Goal: Browse casually: Explore the website without a specific task or goal

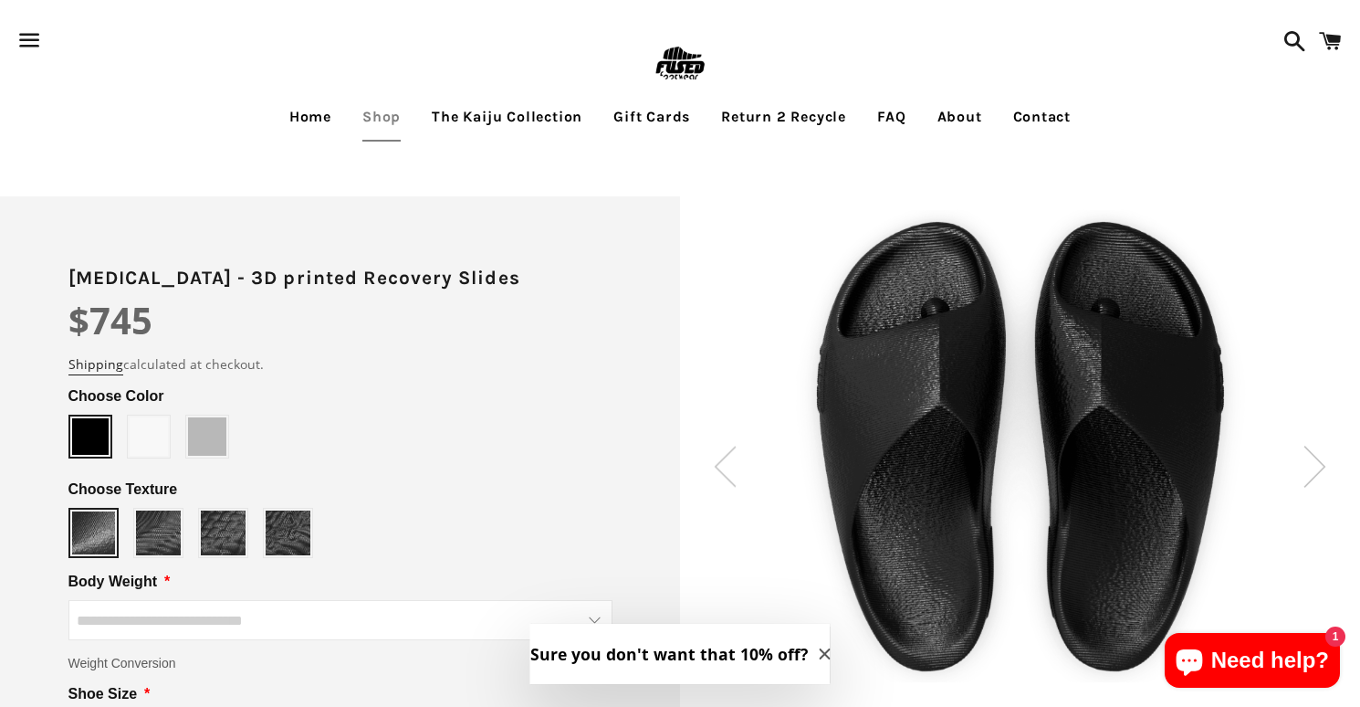
scroll to position [22, 0]
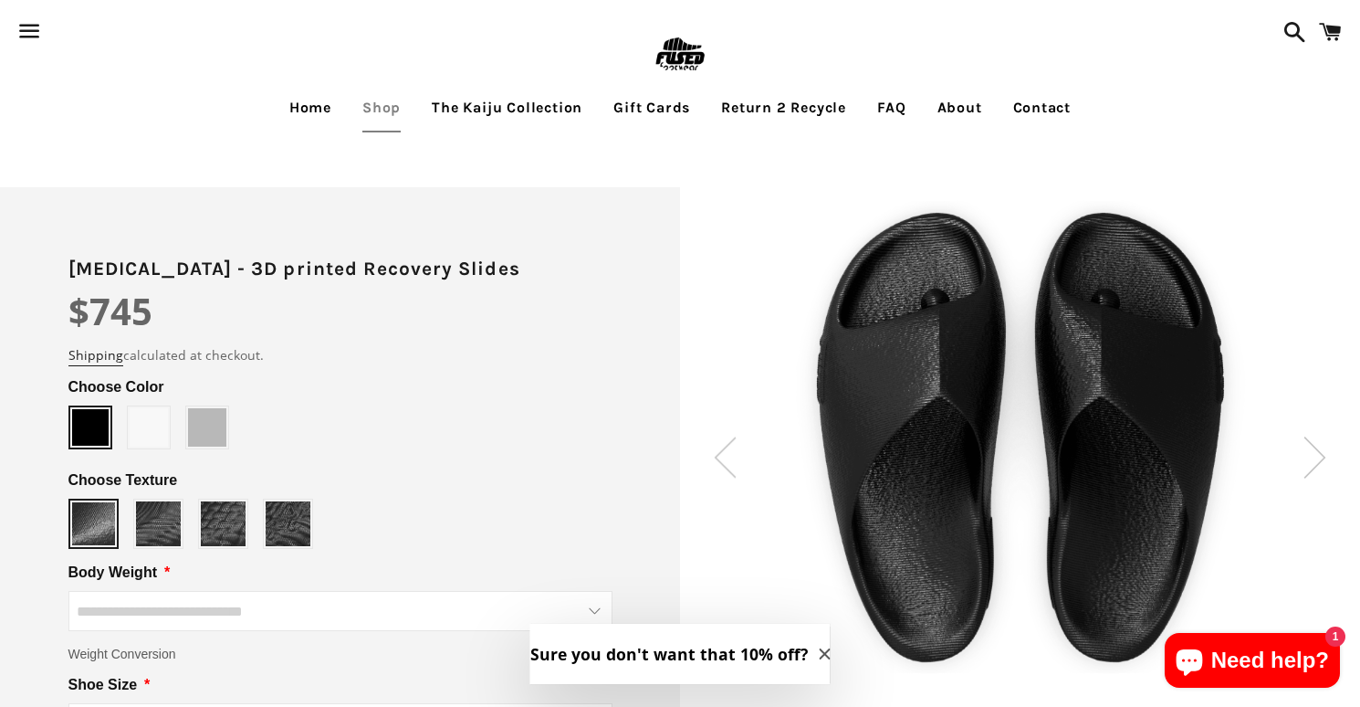
click at [682, 58] on img at bounding box center [679, 55] width 59 height 59
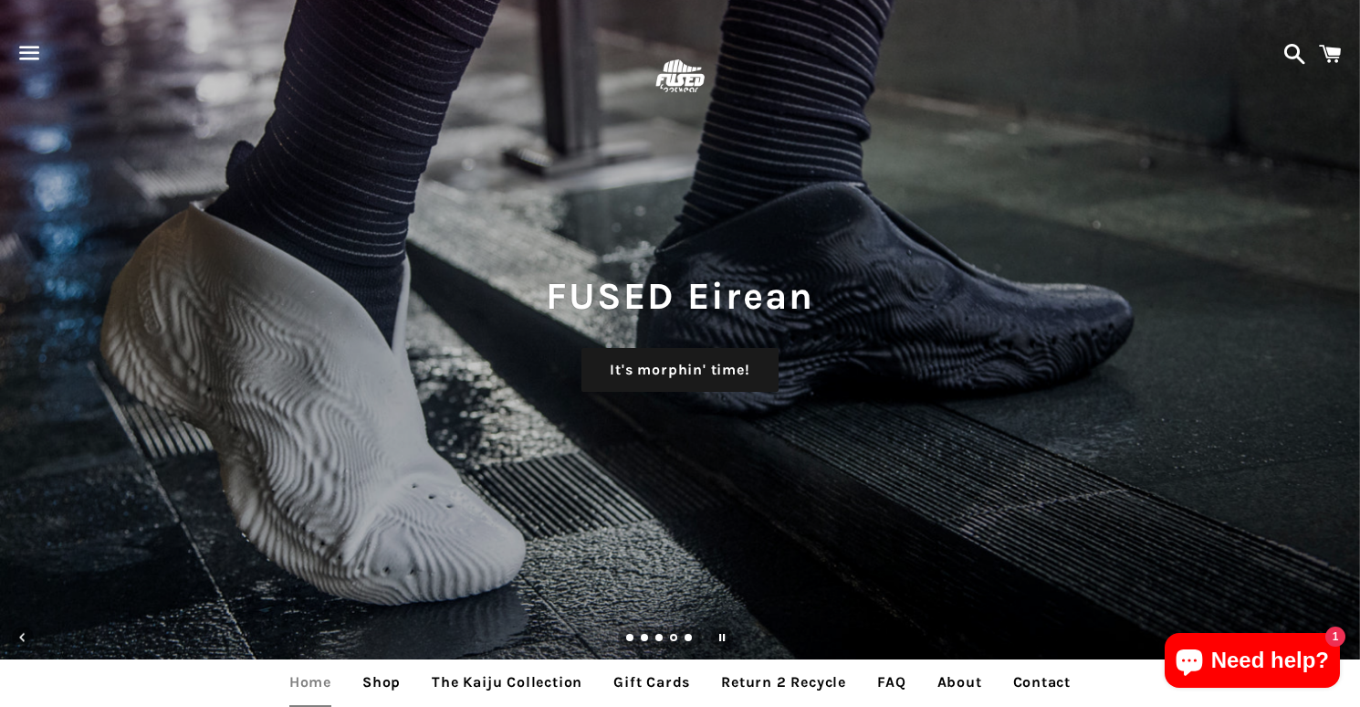
scroll to position [7, 0]
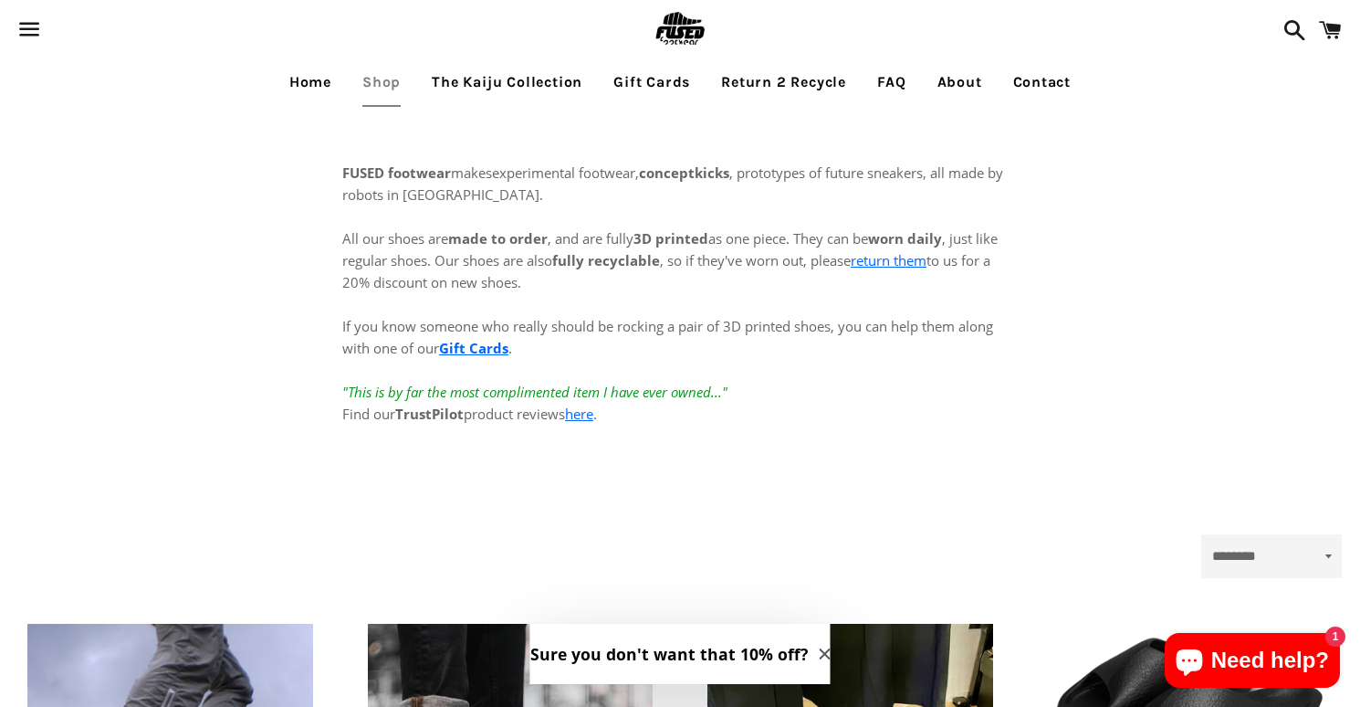
click at [679, 19] on img at bounding box center [679, 29] width 59 height 59
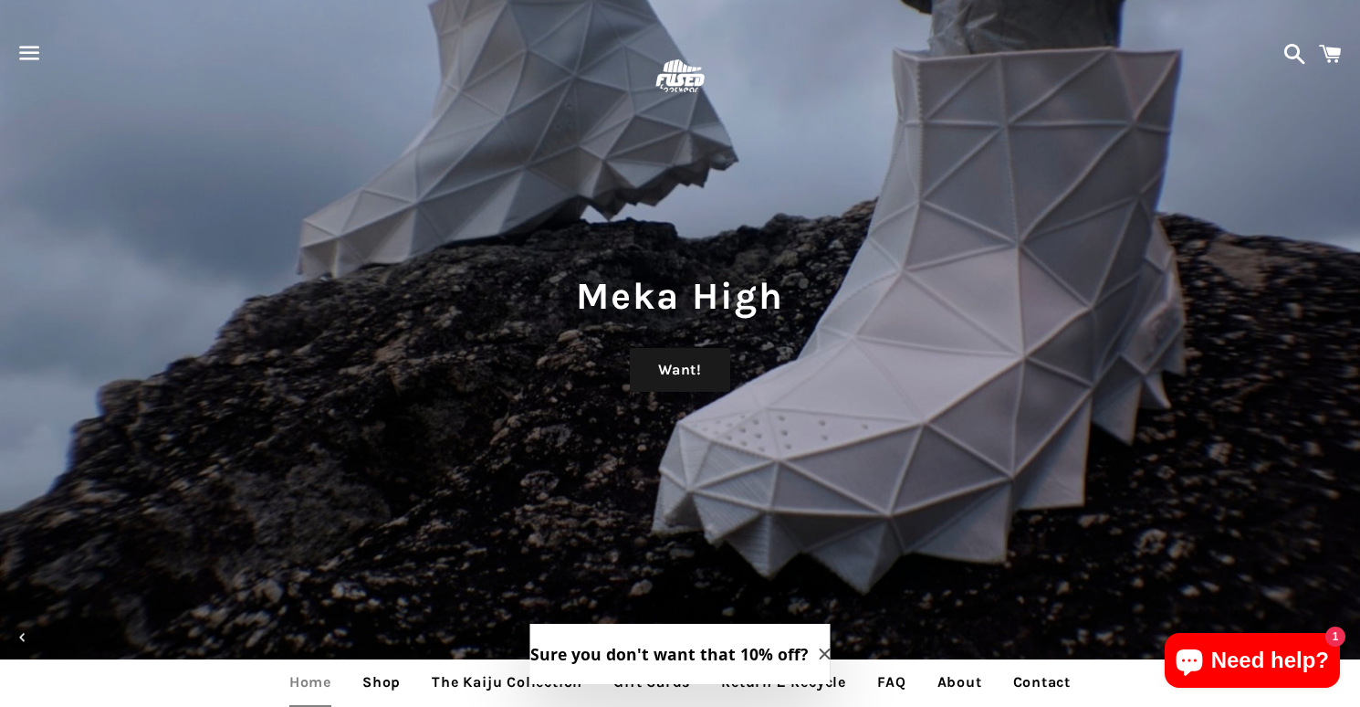
click at [820, 655] on icon "Close modal" at bounding box center [825, 653] width 11 height 11
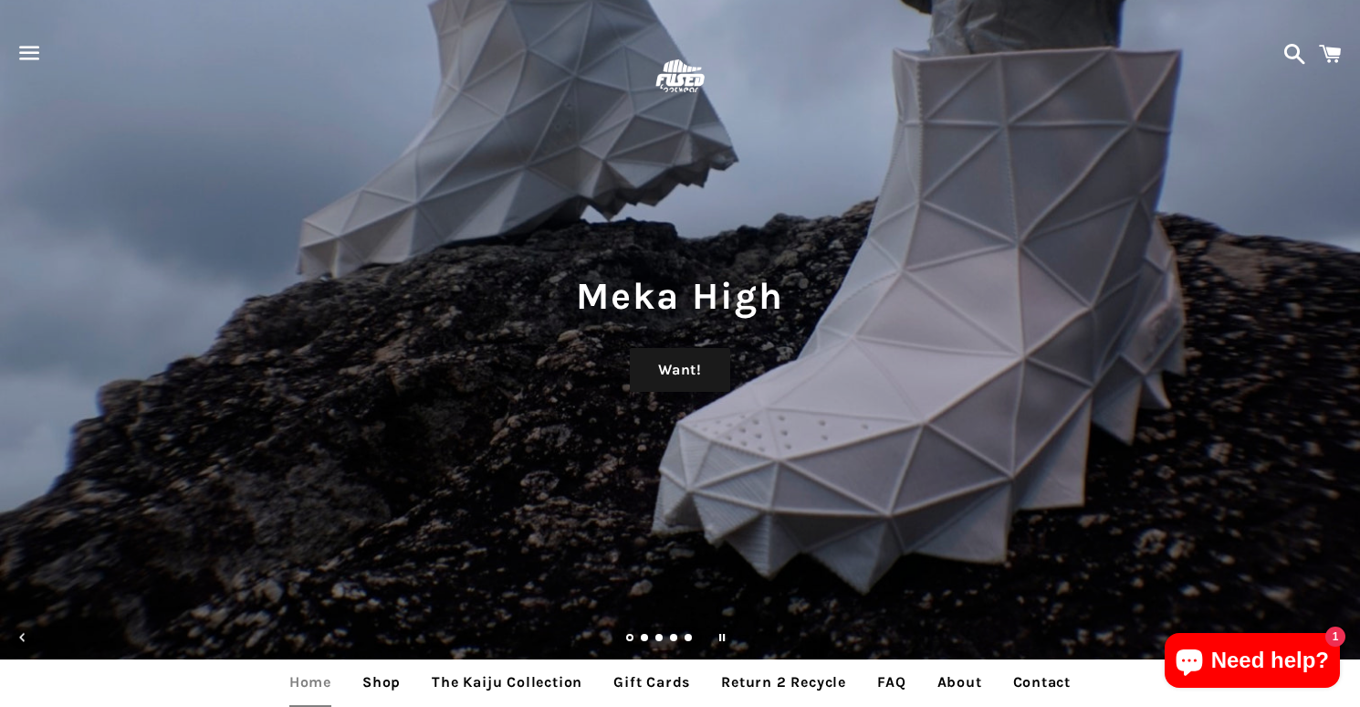
click at [645, 637] on link "Load slide 2" at bounding box center [645, 638] width 9 height 9
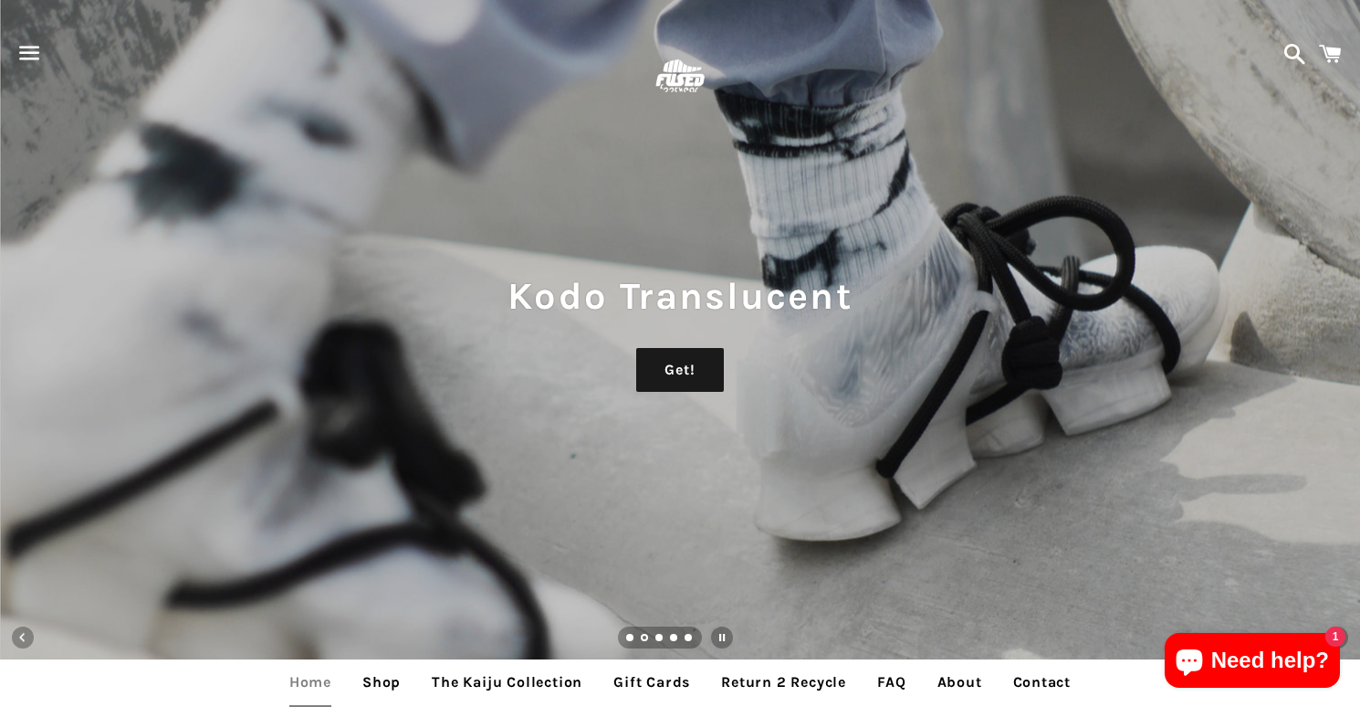
click at [660, 638] on link "Load slide 3" at bounding box center [659, 638] width 9 height 9
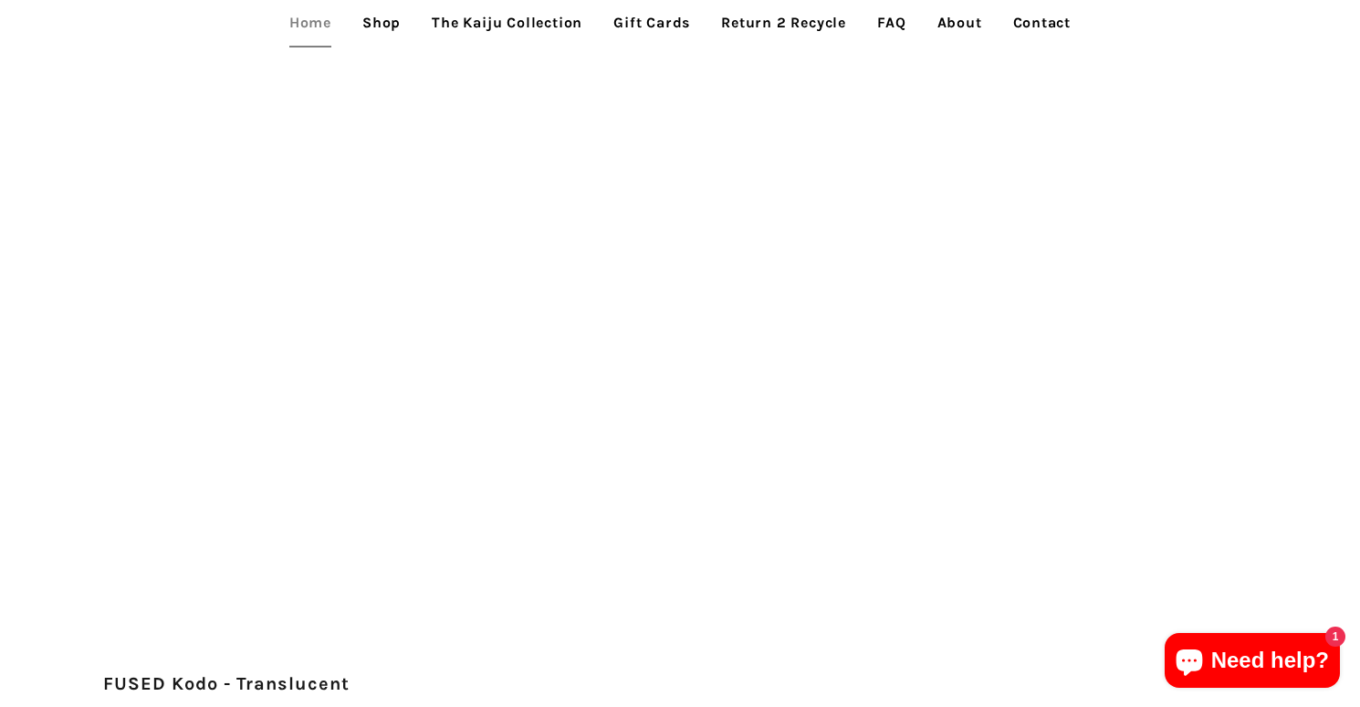
scroll to position [2323, 0]
